Goal: Task Accomplishment & Management: Complete application form

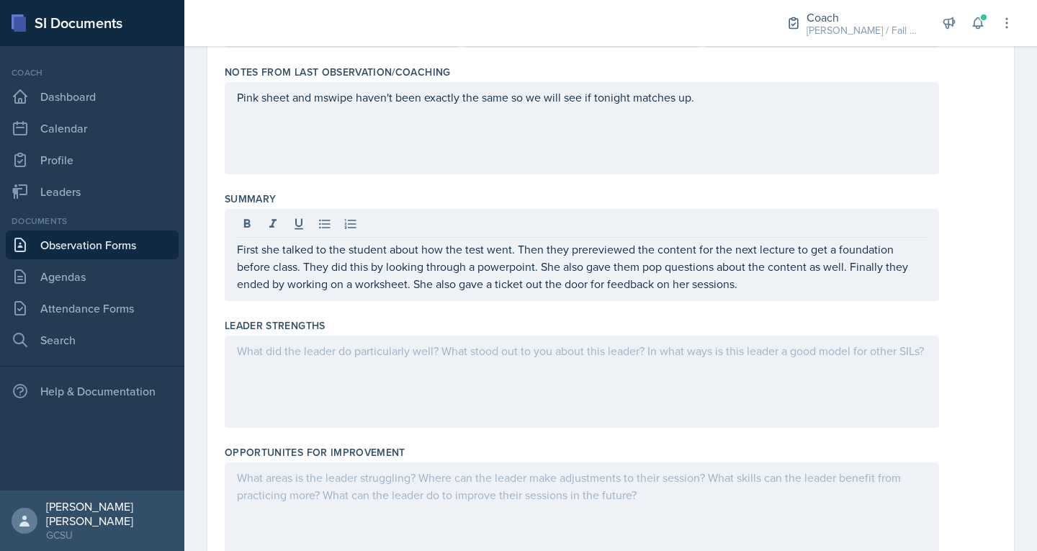
click at [359, 404] on div at bounding box center [582, 381] width 714 height 92
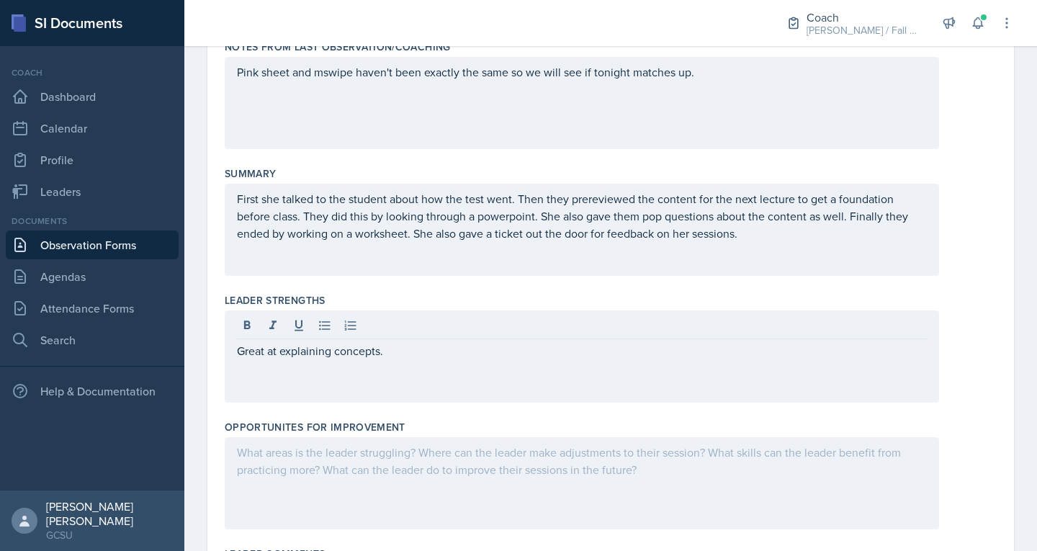
click at [326, 467] on div at bounding box center [582, 483] width 714 height 92
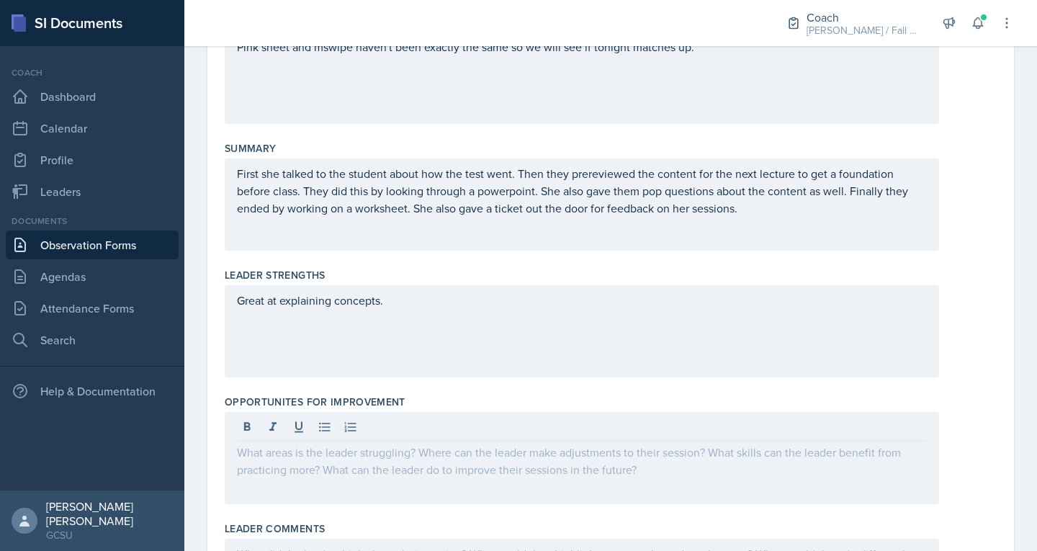
click at [326, 467] on div at bounding box center [582, 458] width 714 height 92
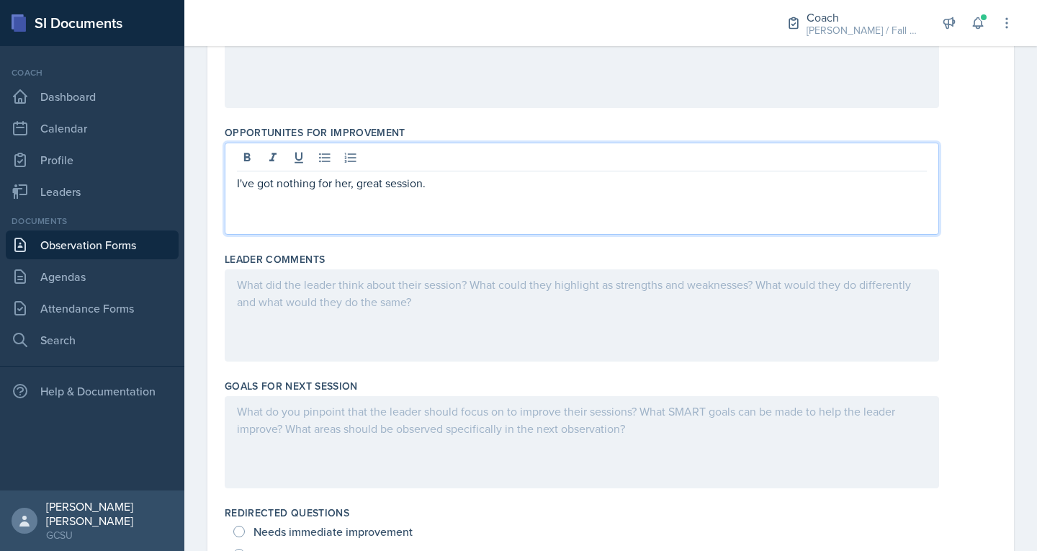
click at [320, 420] on p at bounding box center [582, 410] width 690 height 17
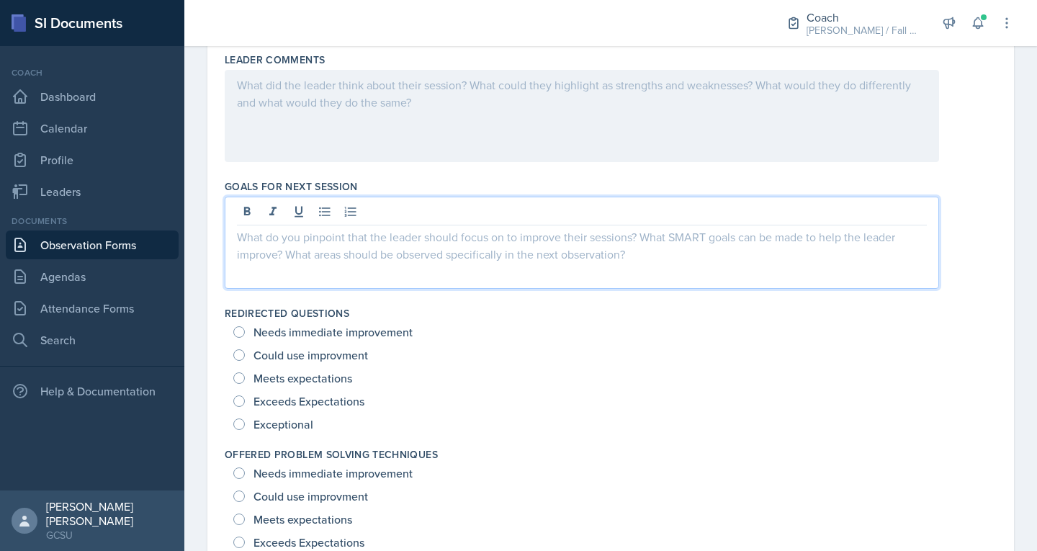
scroll to position [731, 0]
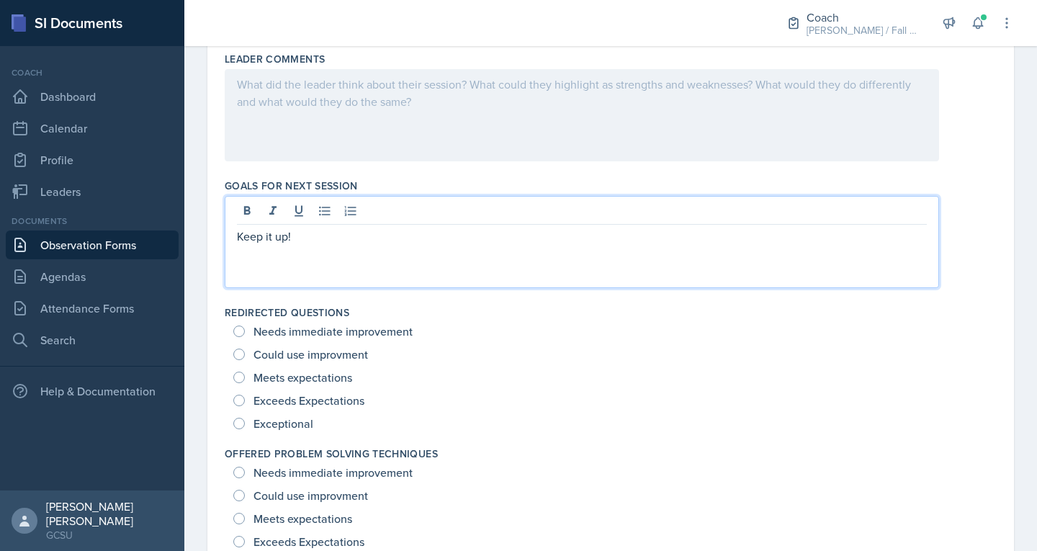
click at [243, 410] on div "Exceeds Expectations" at bounding box center [300, 400] width 134 height 23
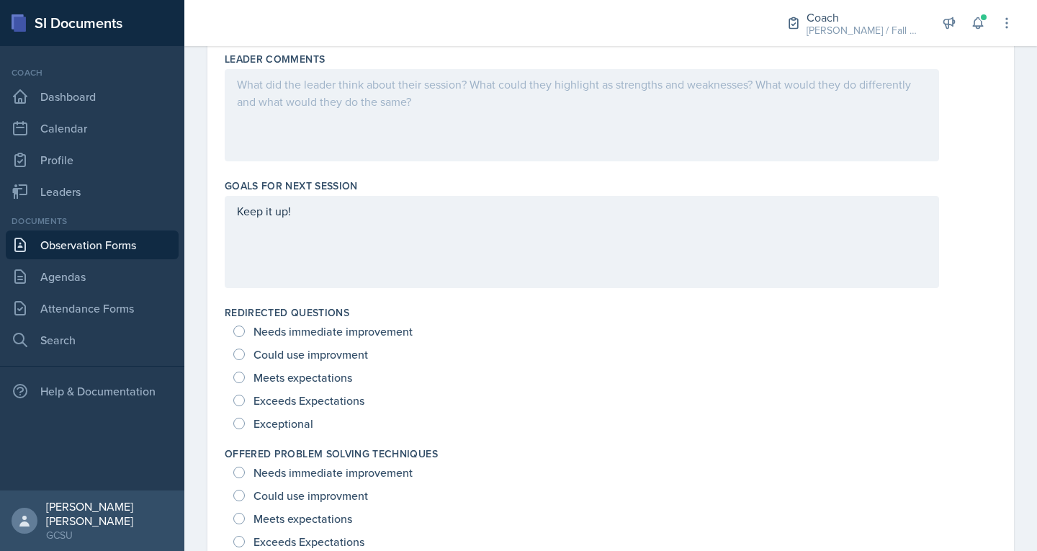
click at [247, 425] on div "Exceptional" at bounding box center [274, 423] width 83 height 23
click at [239, 423] on input "Exceptional" at bounding box center [239, 424] width 12 height 12
radio input "true"
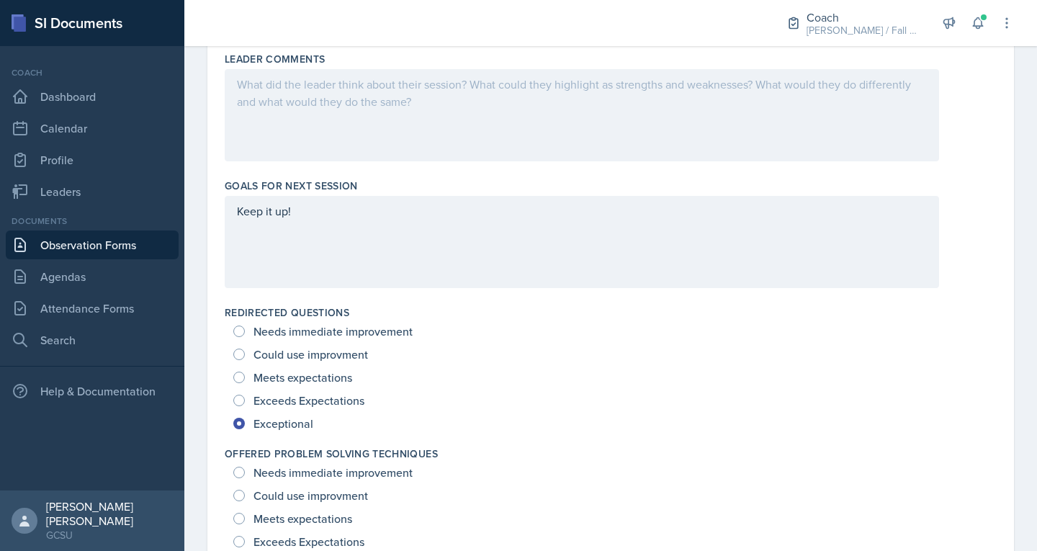
scroll to position [898, 0]
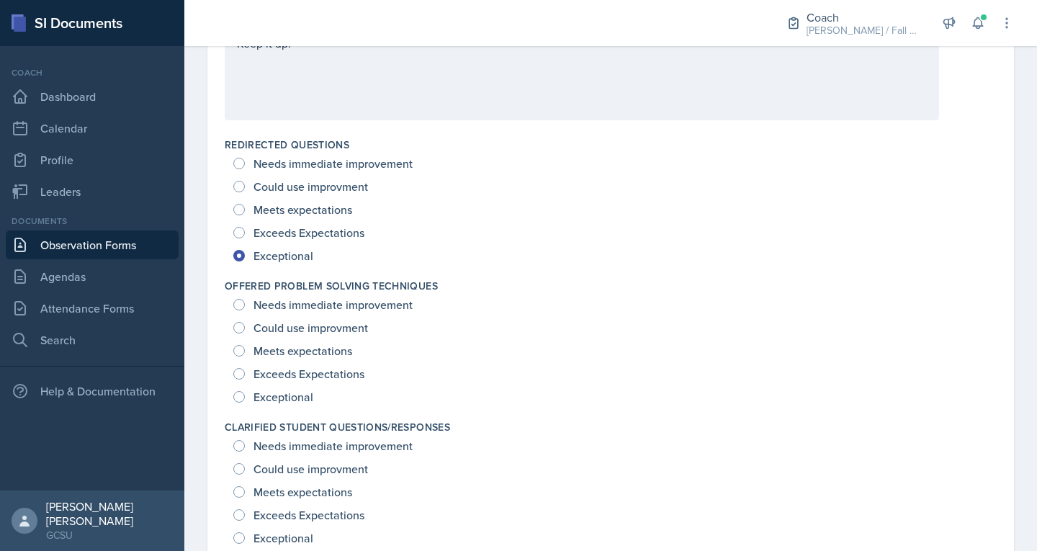
click at [240, 388] on div "Exceptional" at bounding box center [274, 396] width 83 height 23
click at [240, 397] on input "Exceptional" at bounding box center [239, 397] width 12 height 12
radio input "true"
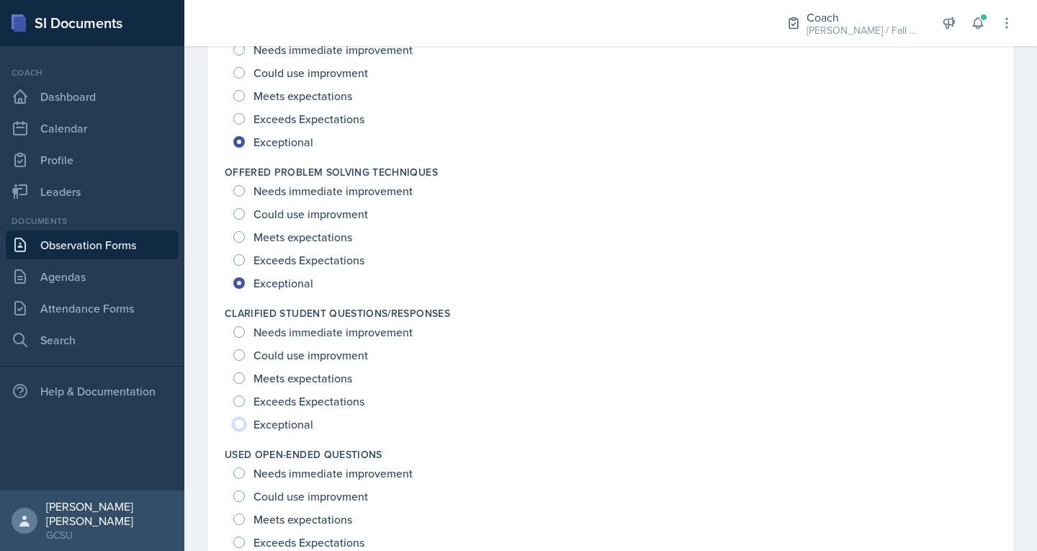
click at [240, 424] on input "Exceptional" at bounding box center [239, 424] width 12 height 12
radio input "true"
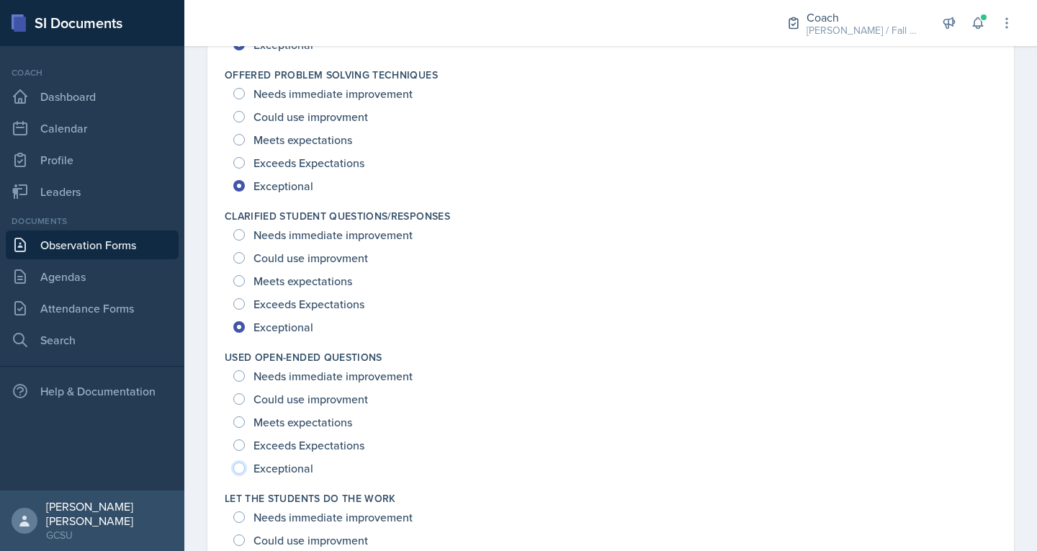
click at [240, 466] on input "Exceptional" at bounding box center [239, 468] width 12 height 12
radio input "true"
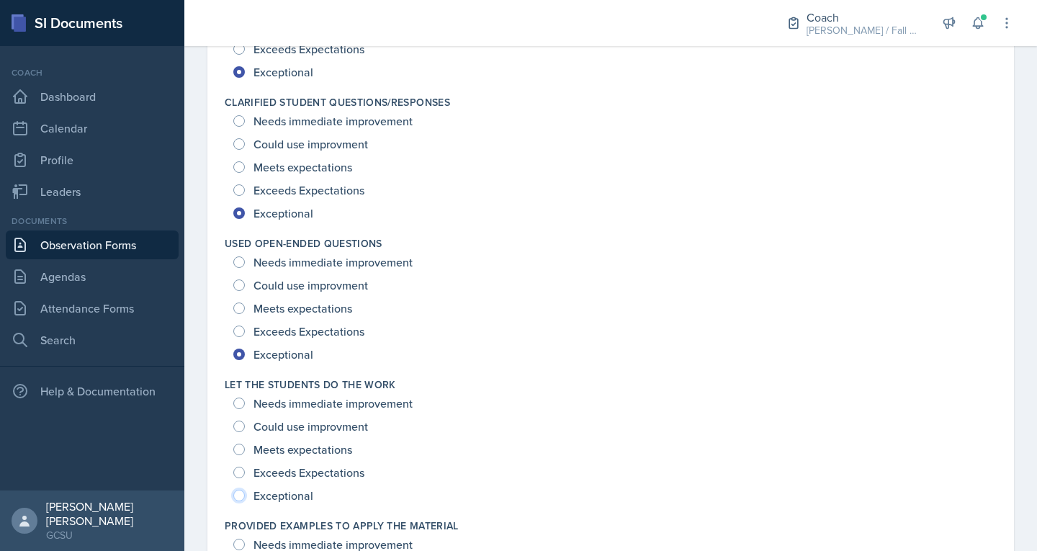
click at [238, 490] on input "Exceptional" at bounding box center [239, 496] width 12 height 12
radio input "true"
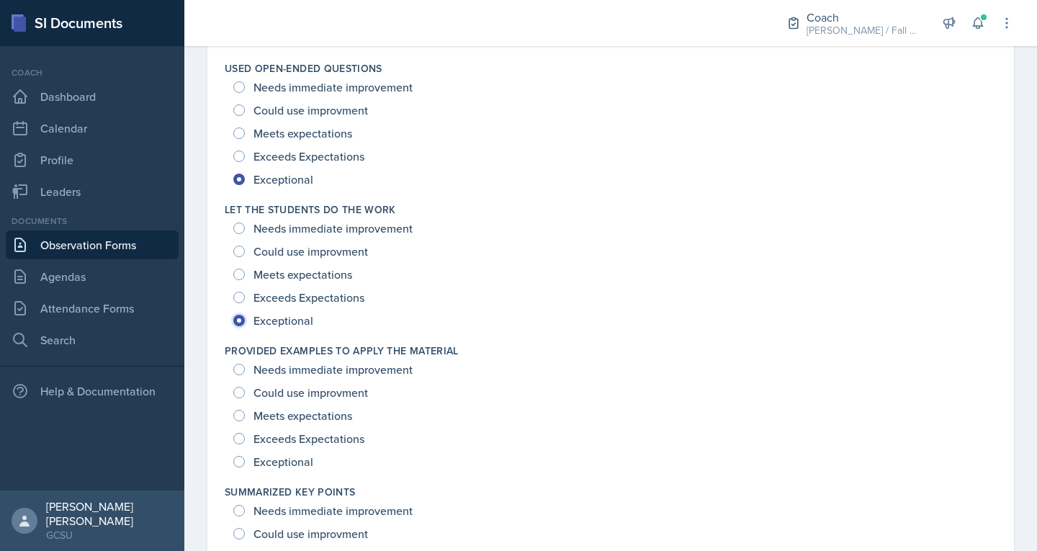
scroll to position [1399, 0]
click at [240, 451] on div "Exceptional" at bounding box center [274, 460] width 83 height 23
click at [238, 469] on div "Exceptional" at bounding box center [274, 460] width 83 height 23
click at [238, 466] on div "Exceptional" at bounding box center [274, 460] width 83 height 23
click at [240, 462] on input "Exceptional" at bounding box center [239, 461] width 12 height 12
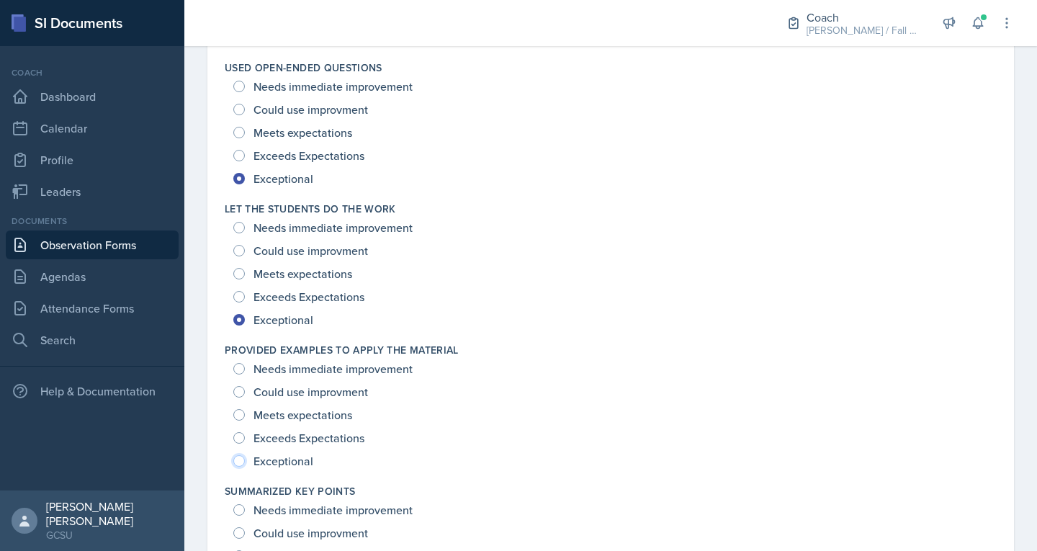
radio input "true"
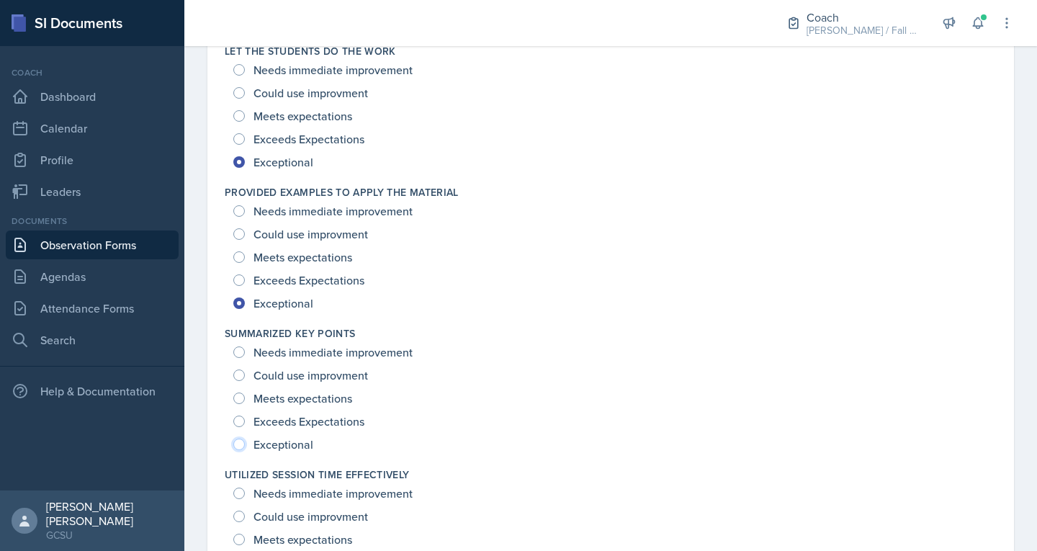
click at [240, 445] on input "Exceptional" at bounding box center [239, 444] width 12 height 12
radio input "true"
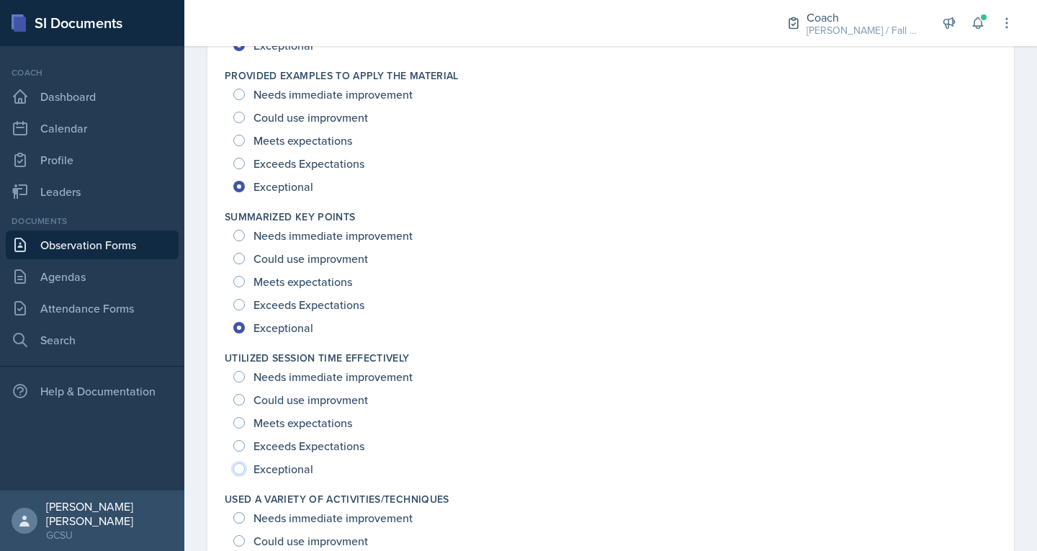
click at [241, 468] on input "Exceptional" at bounding box center [239, 469] width 12 height 12
radio input "true"
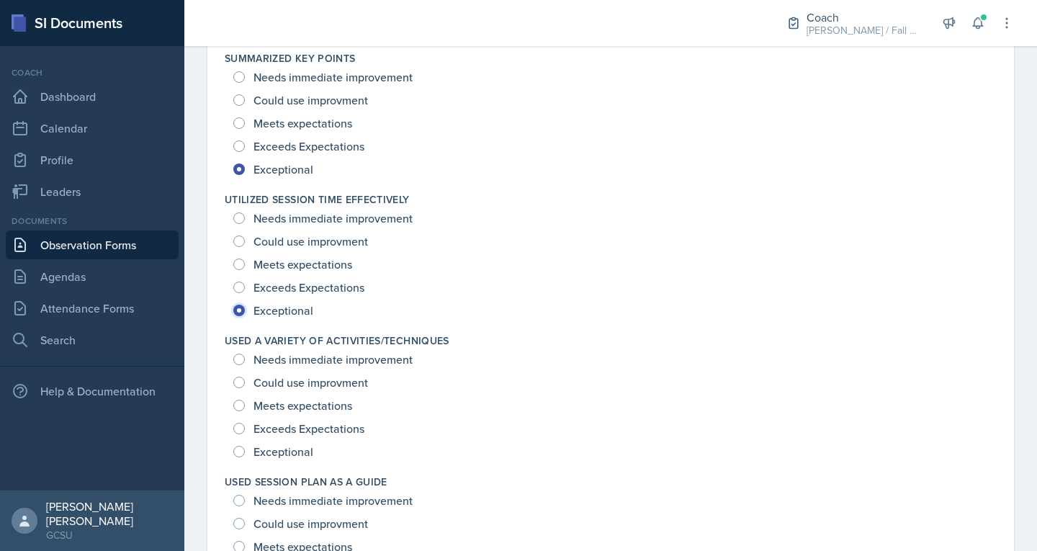
scroll to position [1834, 0]
click at [240, 451] on input "Exceptional" at bounding box center [239, 449] width 12 height 12
radio input "true"
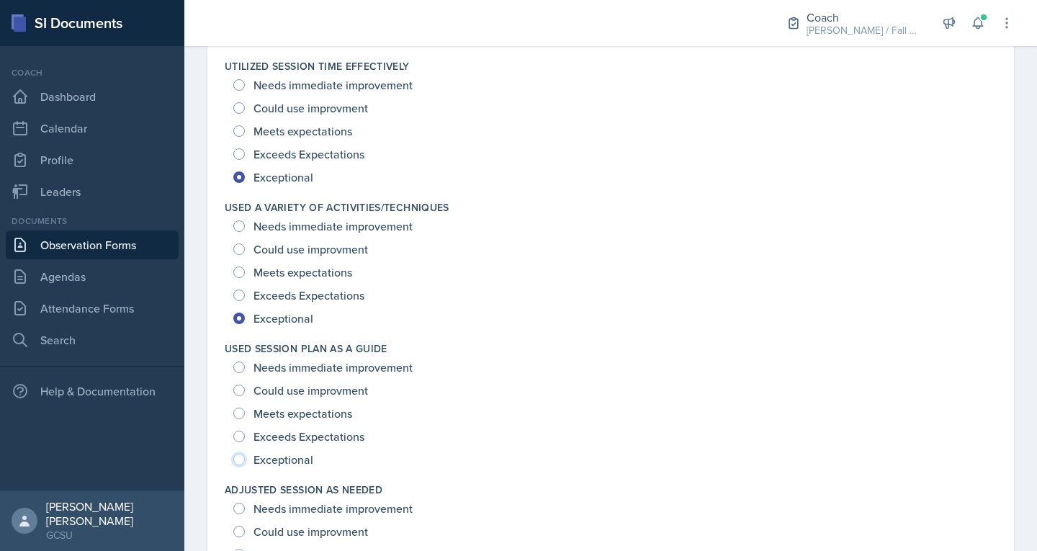
click at [240, 456] on input "Exceptional" at bounding box center [239, 460] width 12 height 12
radio input "true"
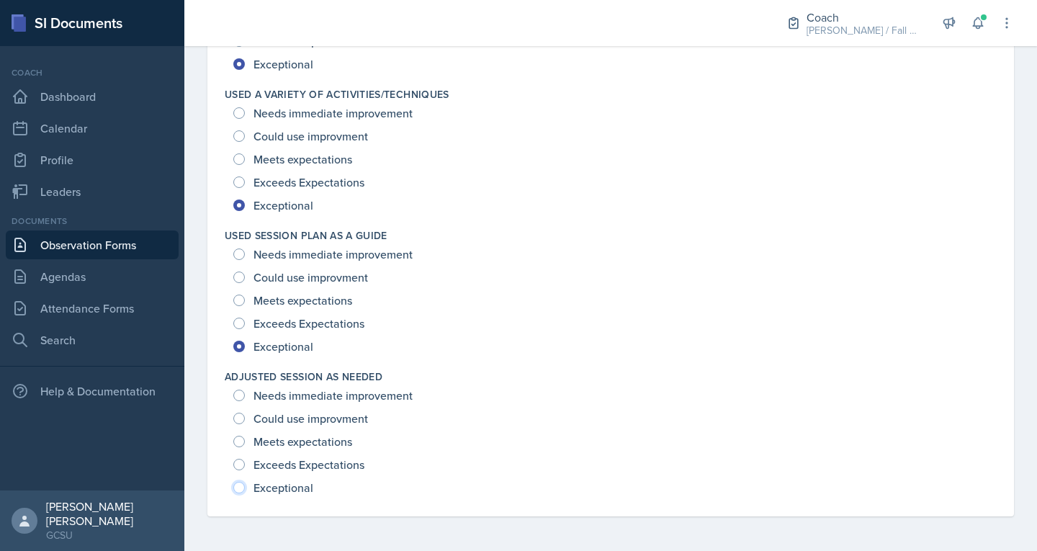
click at [238, 487] on input "Exceptional" at bounding box center [239, 488] width 12 height 12
radio input "true"
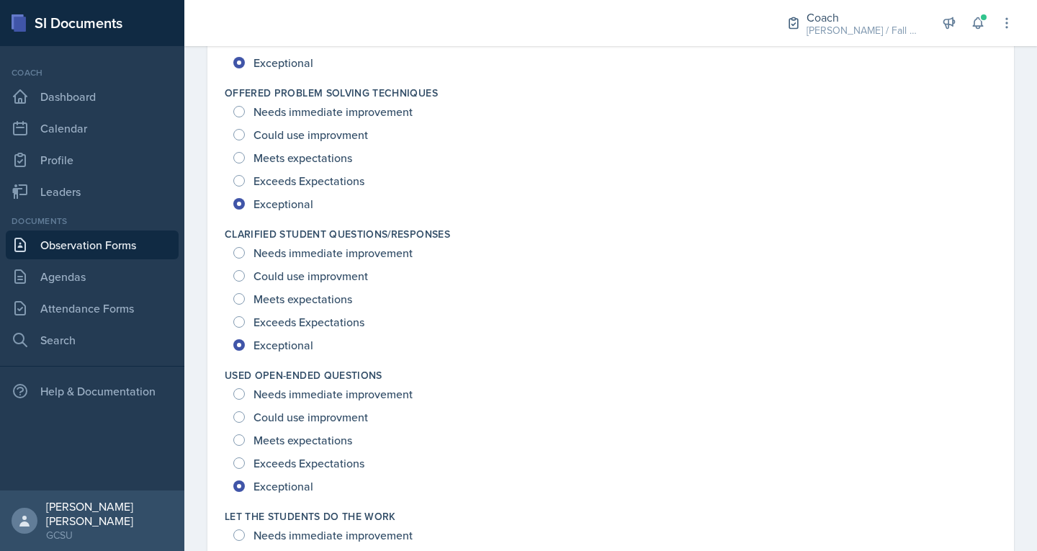
scroll to position [1091, 0]
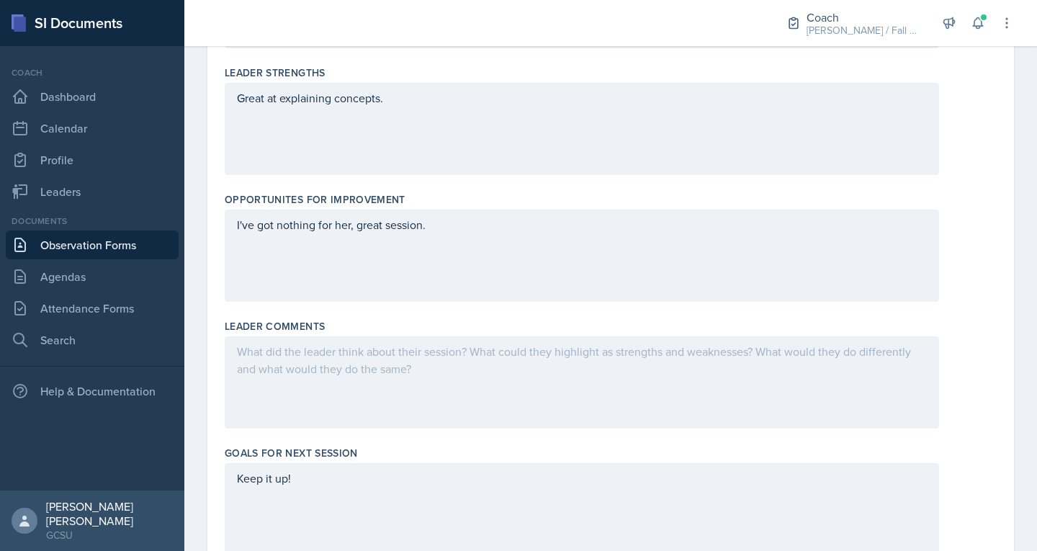
click at [332, 413] on div at bounding box center [582, 382] width 714 height 92
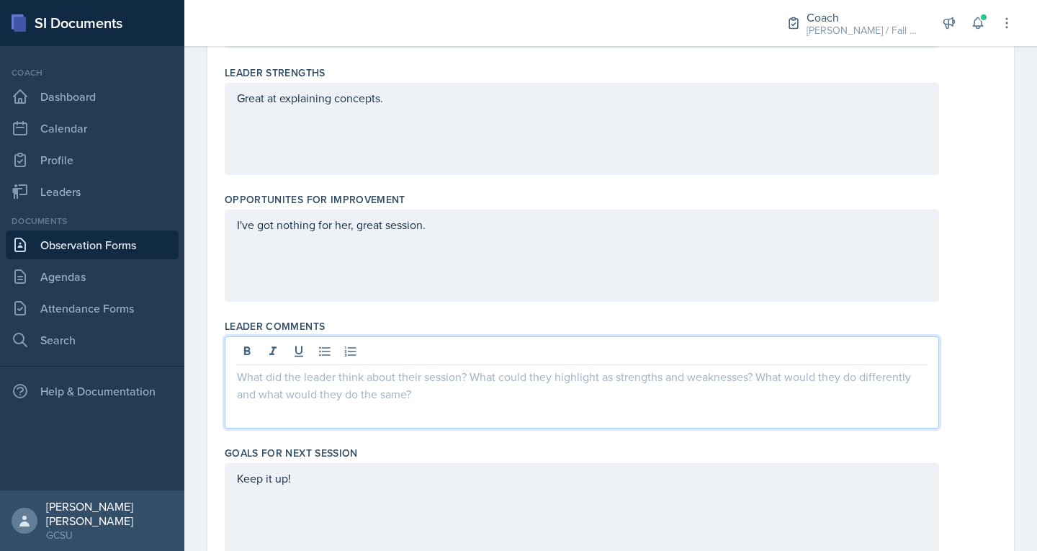
scroll to position [489, 0]
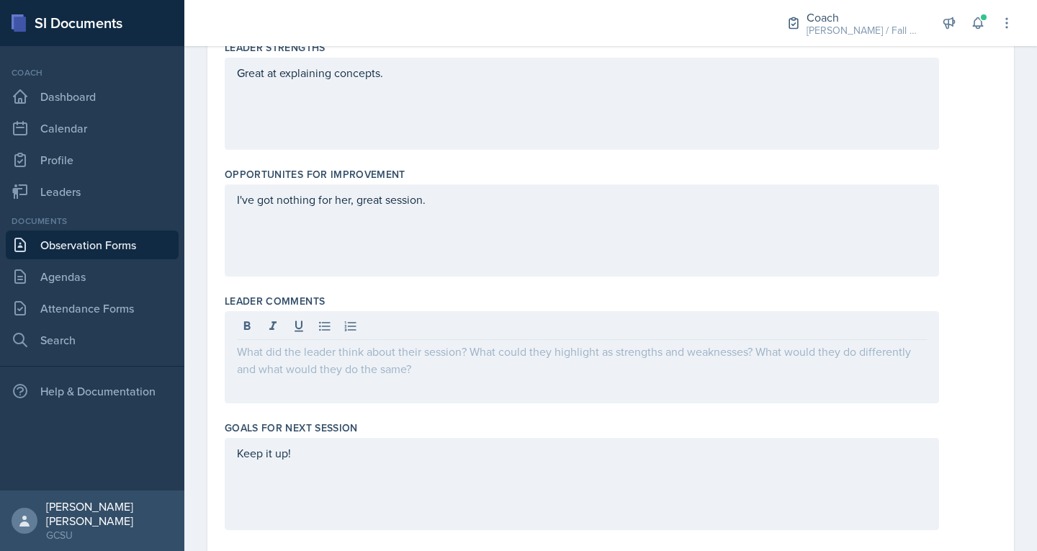
click at [294, 377] on div at bounding box center [582, 357] width 714 height 92
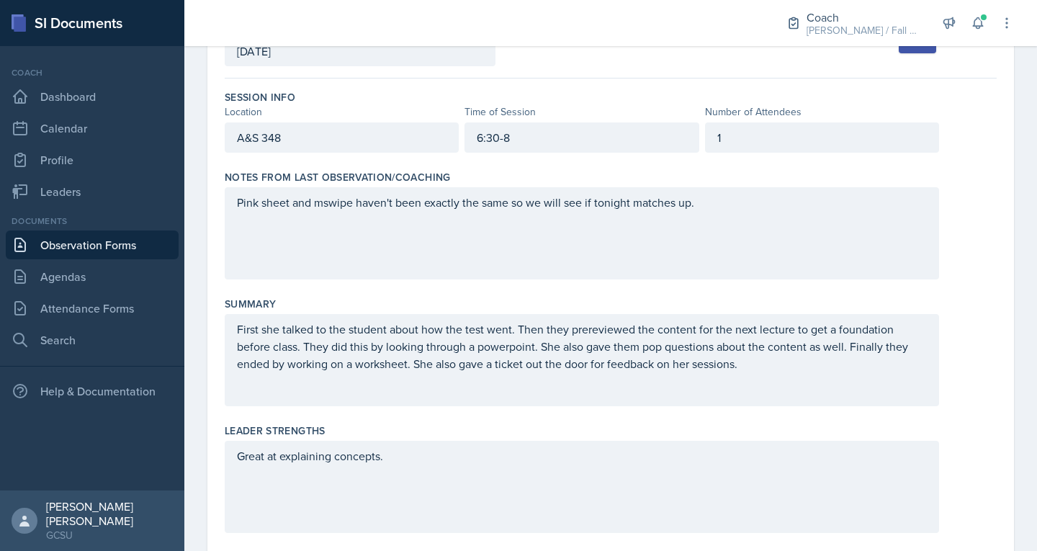
scroll to position [0, 0]
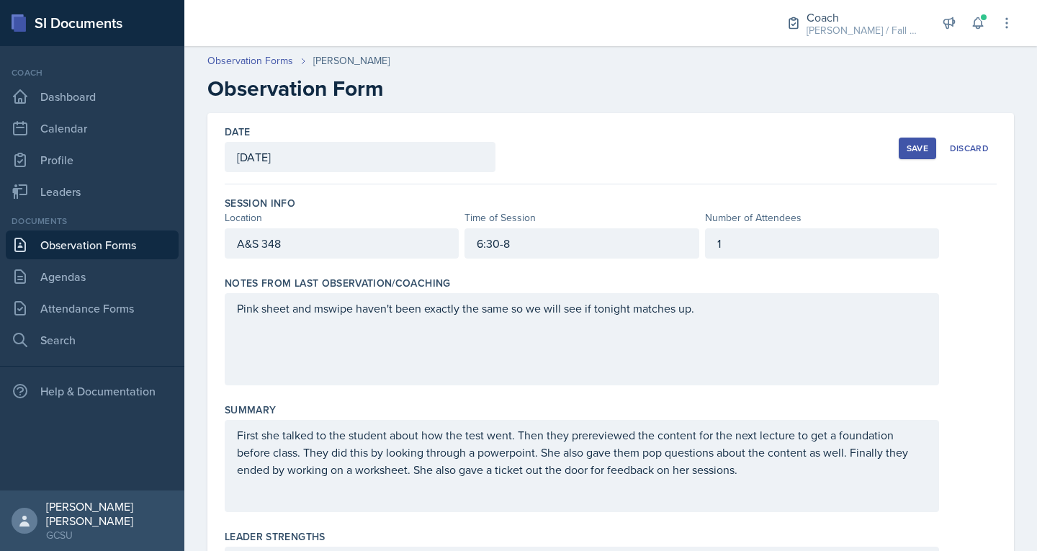
click at [898, 143] on button "Save" at bounding box center [916, 149] width 37 height 22
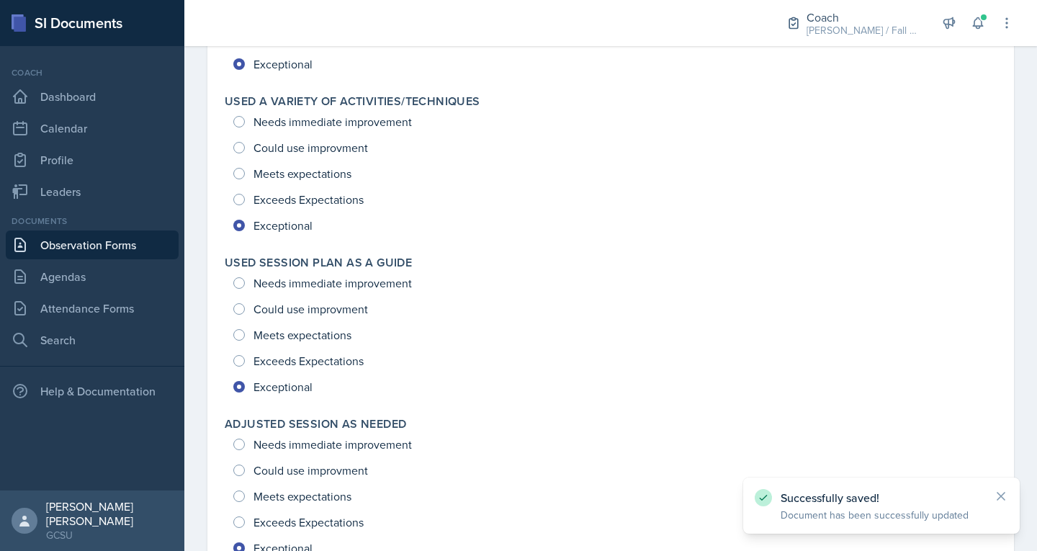
scroll to position [1906, 0]
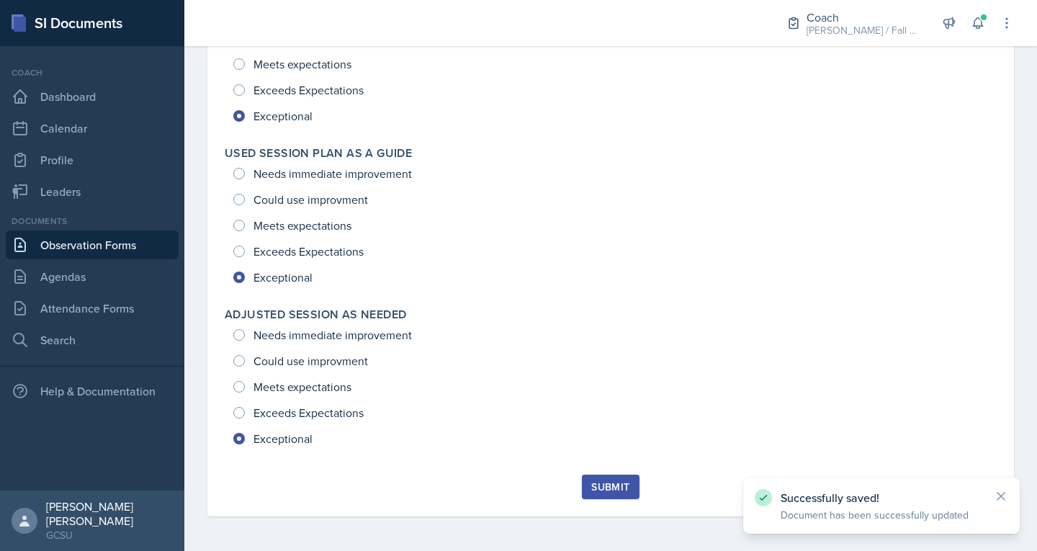
click at [603, 483] on div "Submit" at bounding box center [610, 487] width 38 height 12
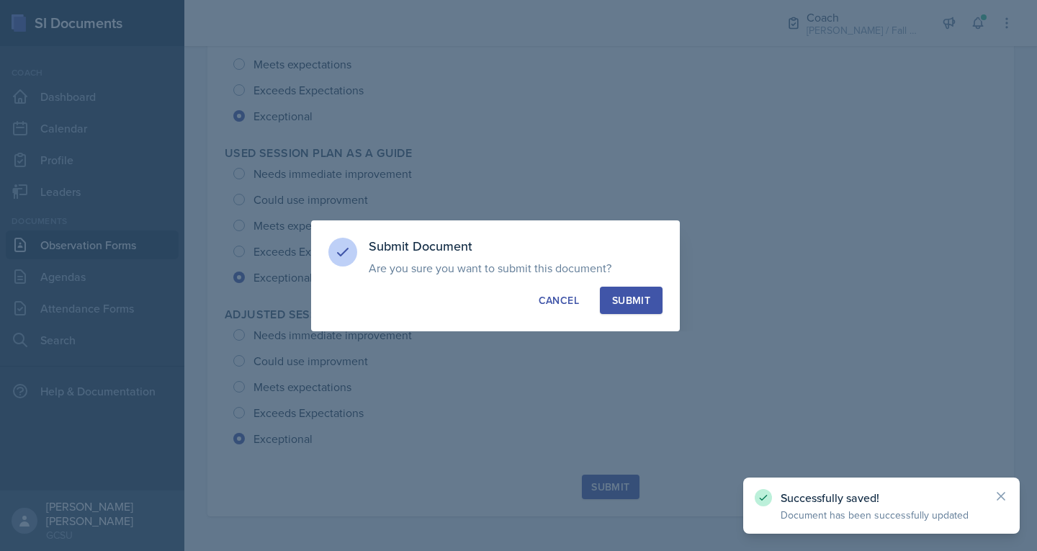
click at [637, 295] on div "Submit" at bounding box center [631, 300] width 38 height 14
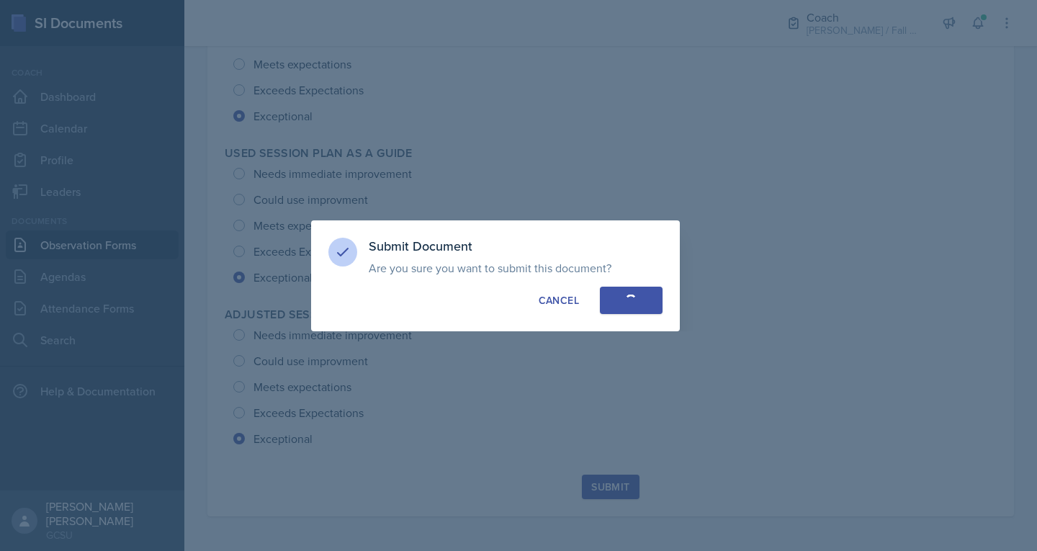
radio input "true"
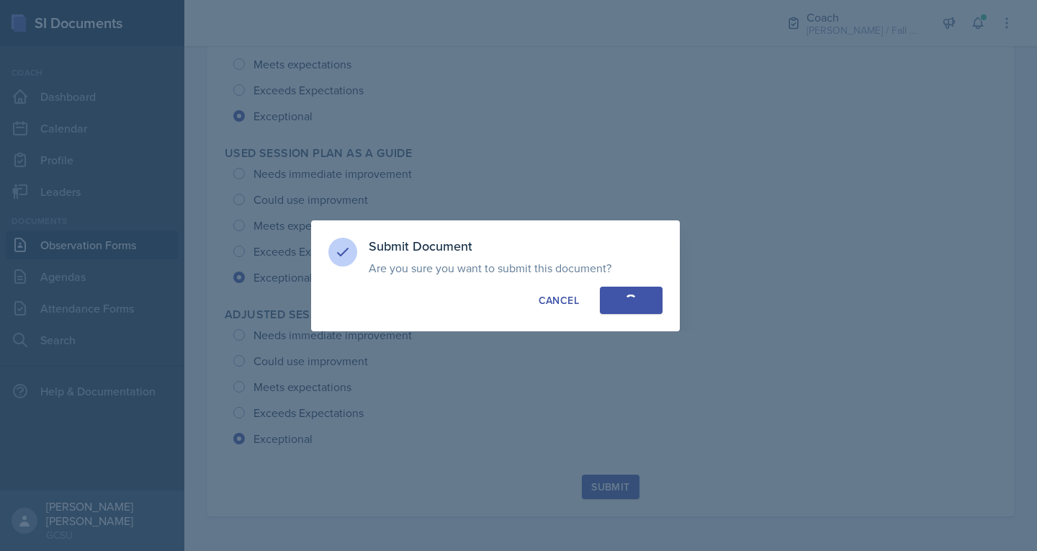
radio input "true"
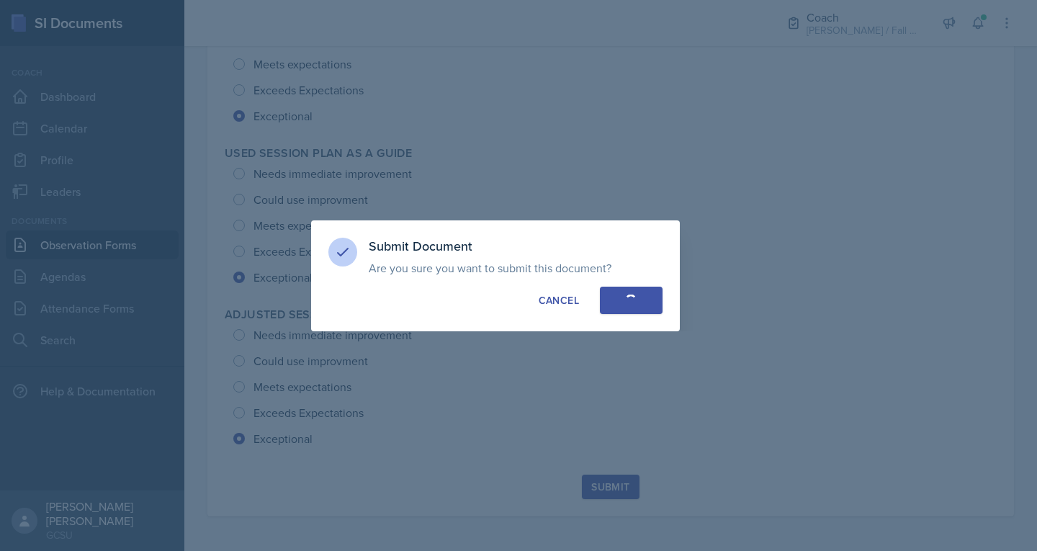
radio input "true"
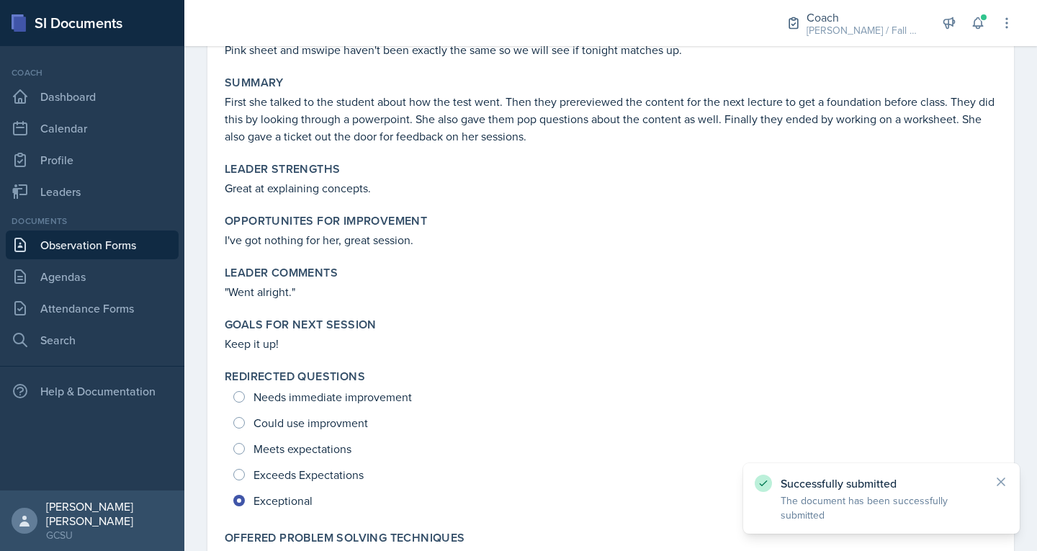
scroll to position [232, 0]
